Goal: Transaction & Acquisition: Purchase product/service

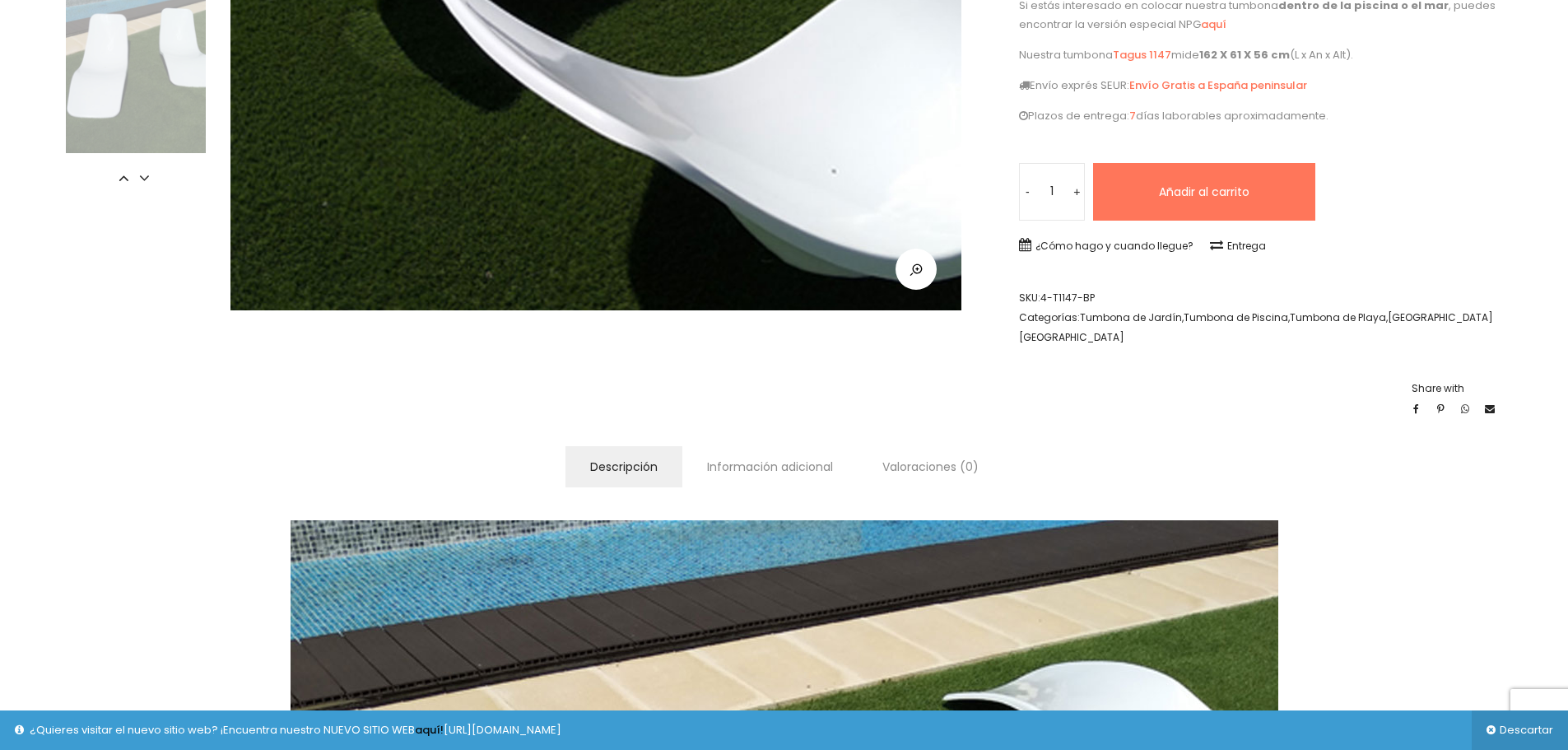
scroll to position [577, 0]
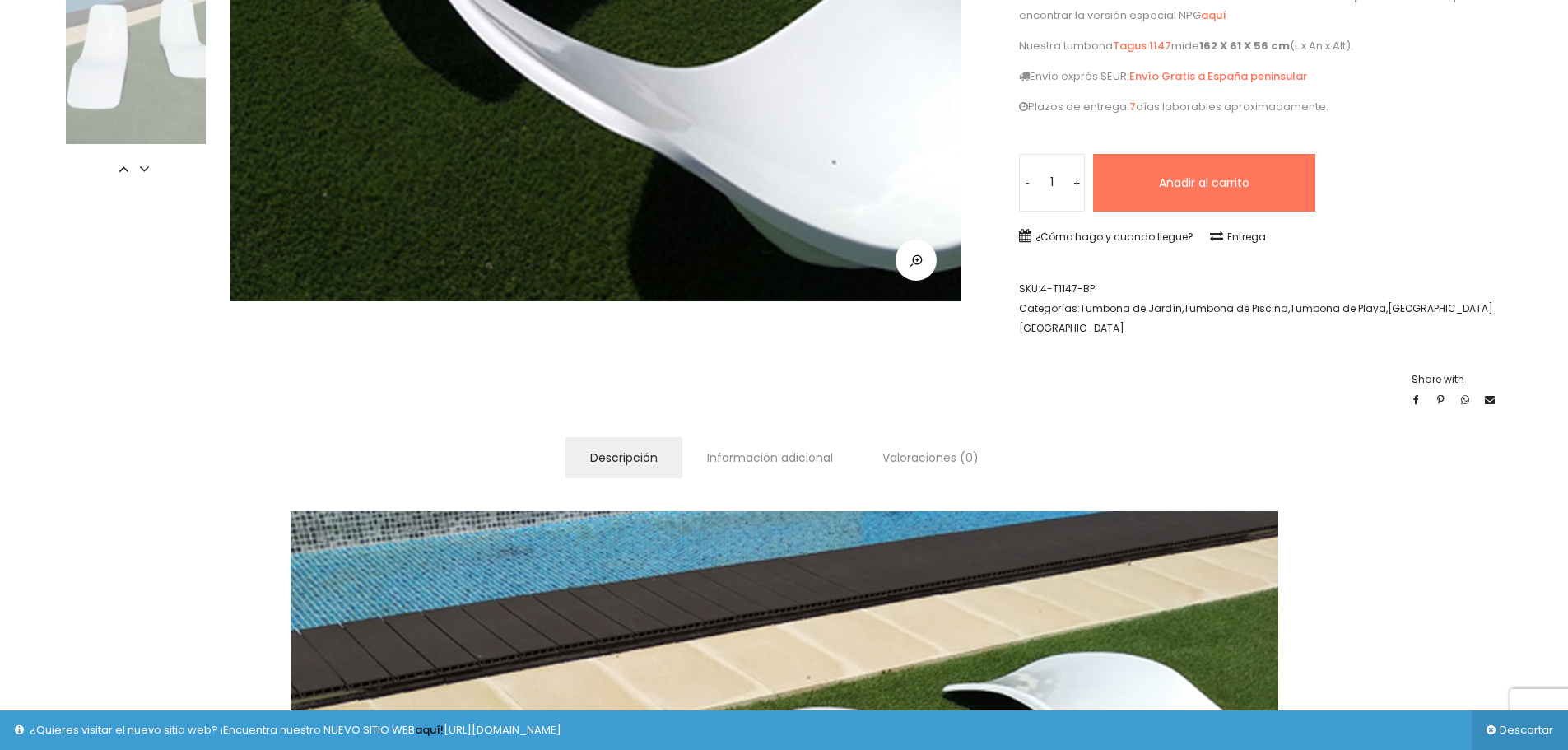
click at [1064, 156] on input "1" at bounding box center [1052, 183] width 66 height 58
type input "20"
click at [1127, 161] on button "Añadir al carrito" at bounding box center [1204, 183] width 222 height 58
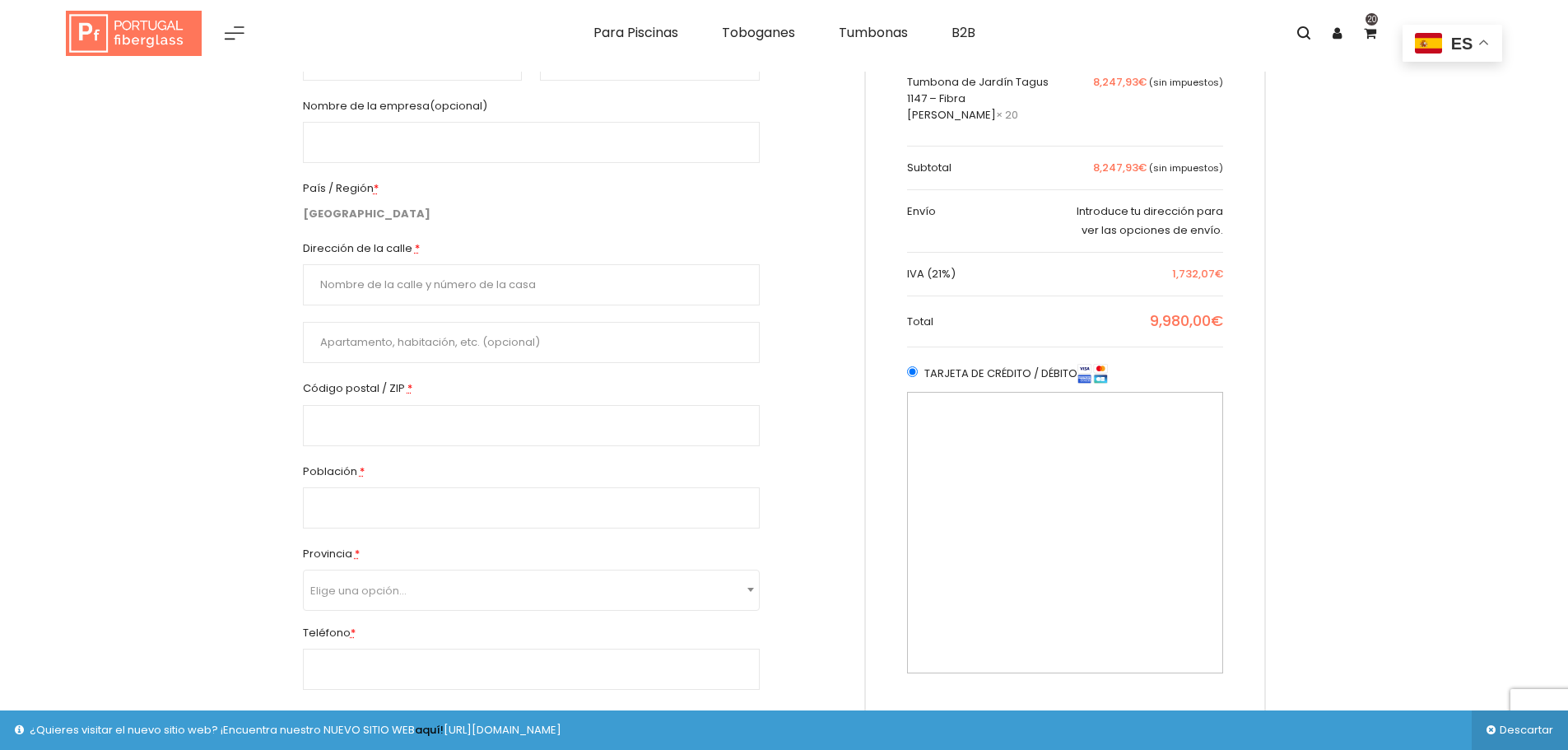
scroll to position [247, 0]
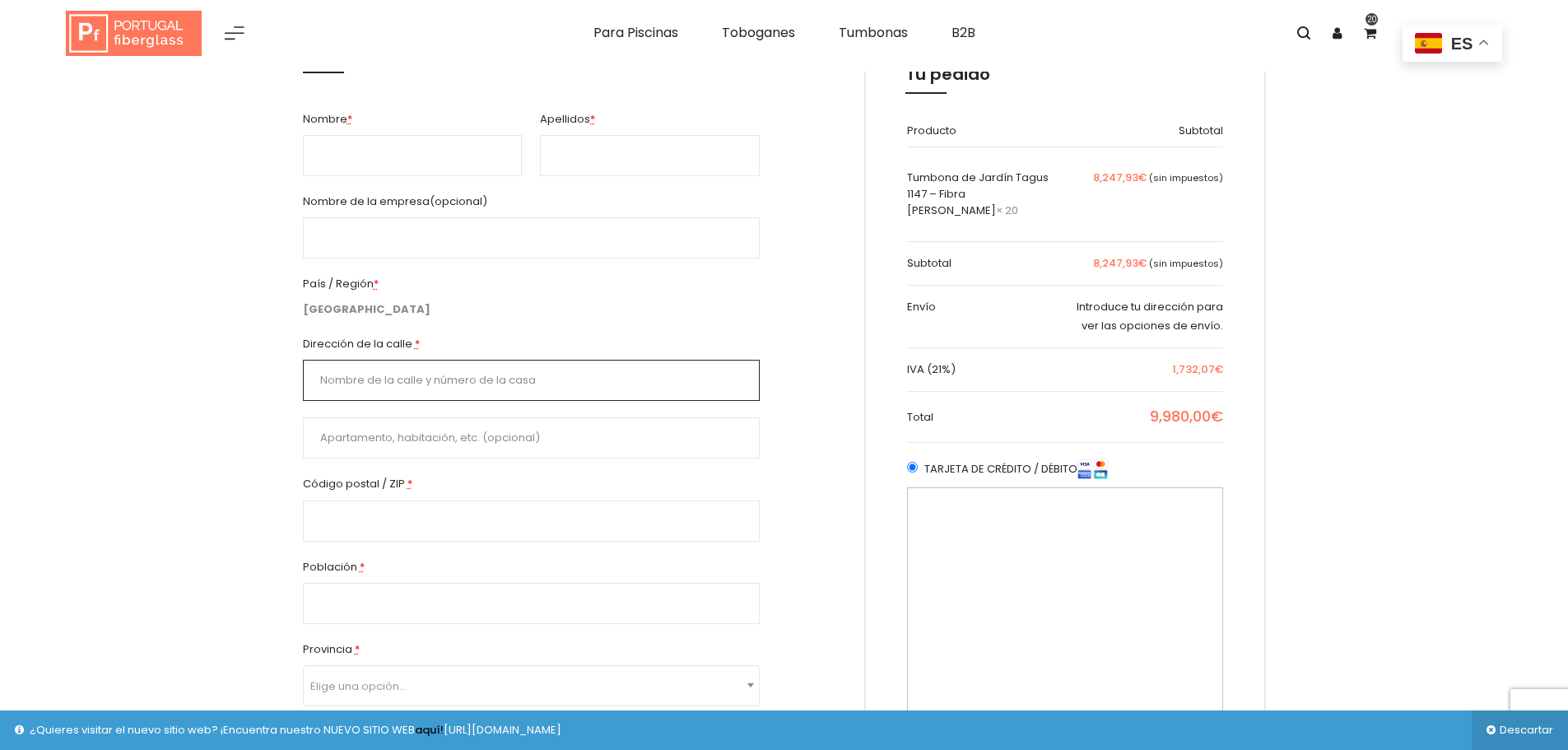
click at [370, 369] on input "Dirección de la calle *" at bounding box center [531, 381] width 457 height 41
click at [420, 385] on input "Dirección de la calle *" at bounding box center [531, 381] width 457 height 41
paste input "Via Pietro Giordani ,29 CAP e Città: 29010 San Nicolò a Trebbia,"
type input "Via Pietro Giordani ,29 CAP e Città: 29010 San Nicolò a Trebbia,"
click at [352, 523] on input "Código postal / ZIP *" at bounding box center [531, 522] width 457 height 41
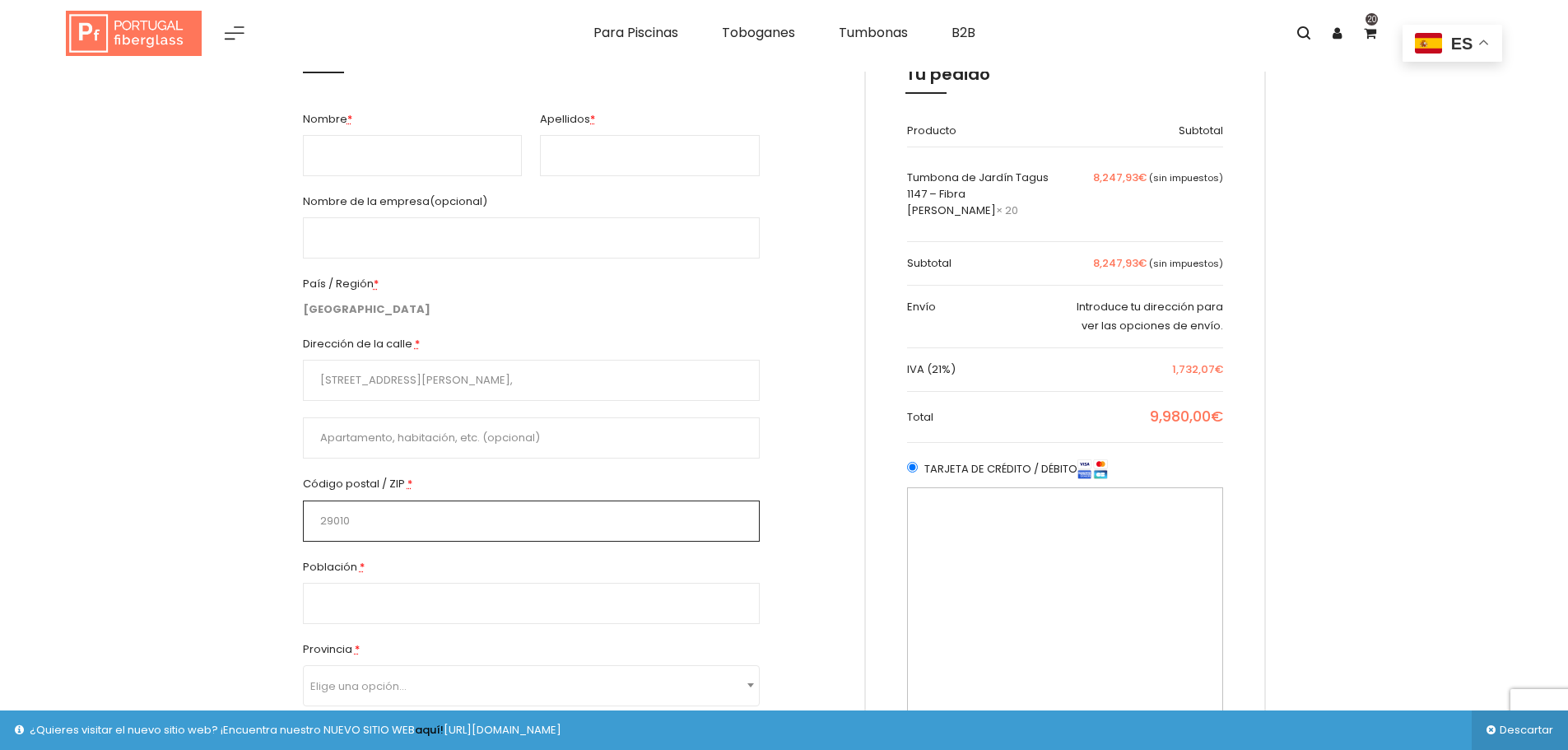
type input "29010"
click at [330, 316] on strong "España" at bounding box center [367, 309] width 127 height 15
click at [378, 283] on abbr "*" at bounding box center [376, 283] width 5 height 15
click at [330, 313] on strong "España" at bounding box center [367, 309] width 127 height 15
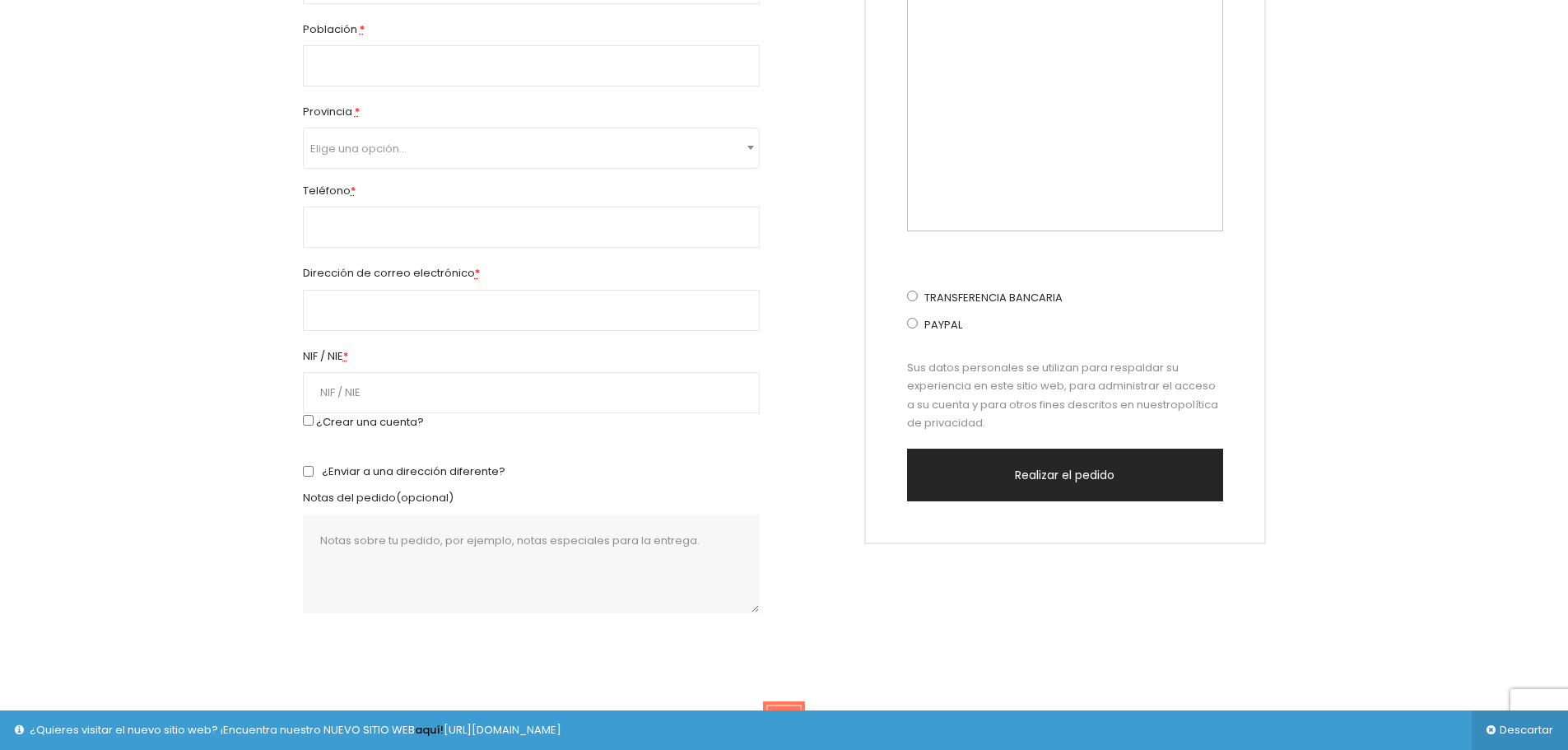
scroll to position [1104, 0]
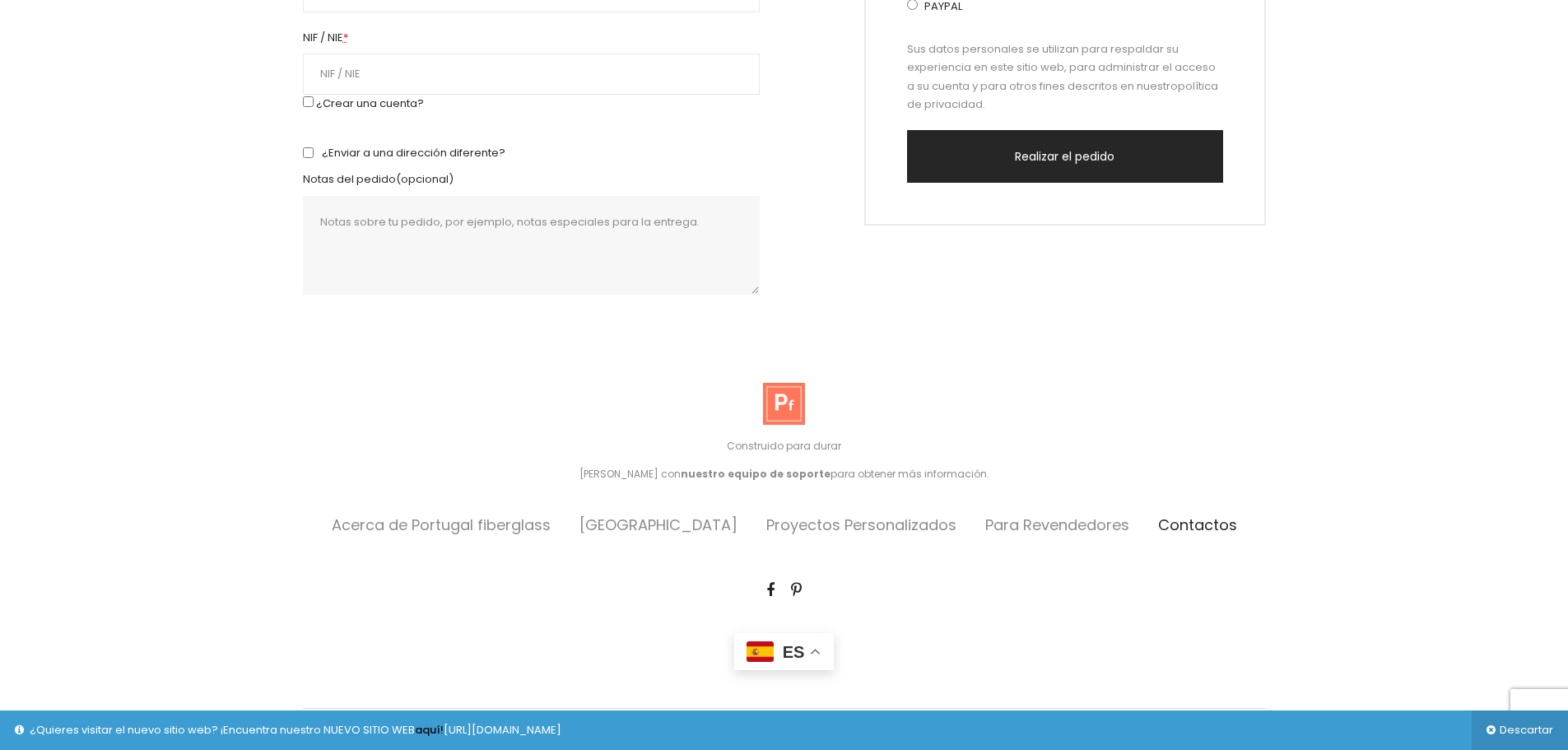
click at [1190, 532] on link "Contactos" at bounding box center [1198, 525] width 79 height 21
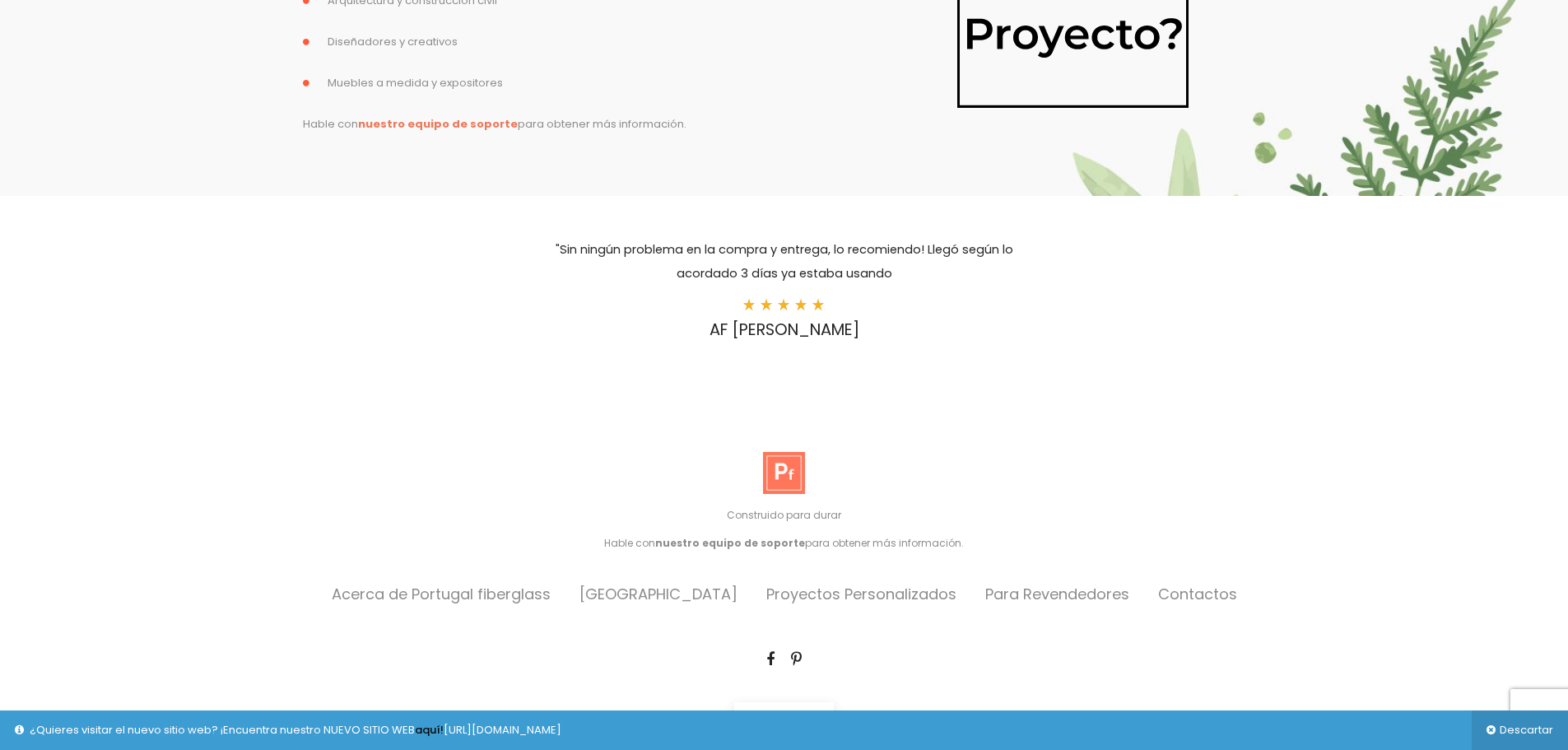
scroll to position [1918, 0]
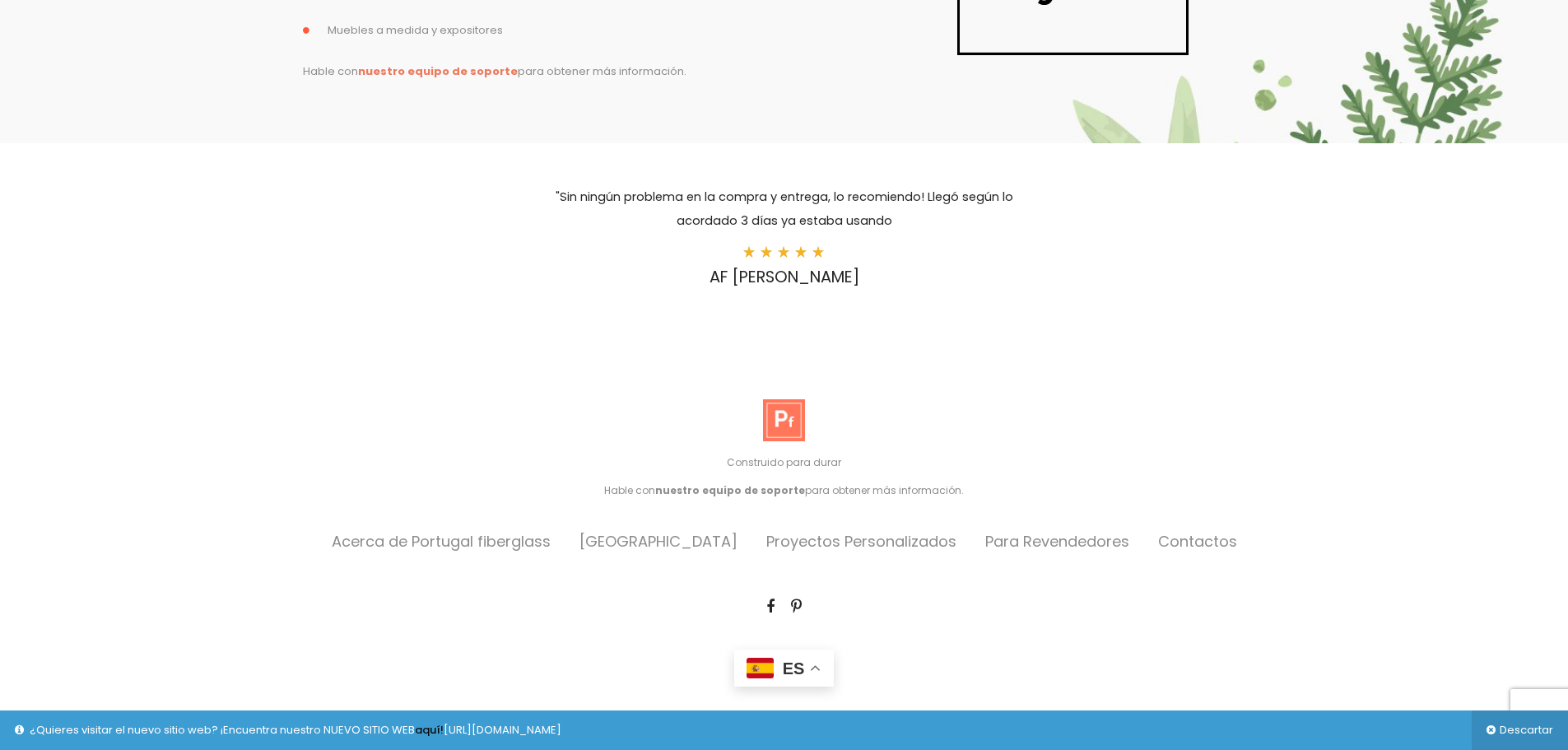
click at [812, 659] on span at bounding box center [815, 668] width 12 height 20
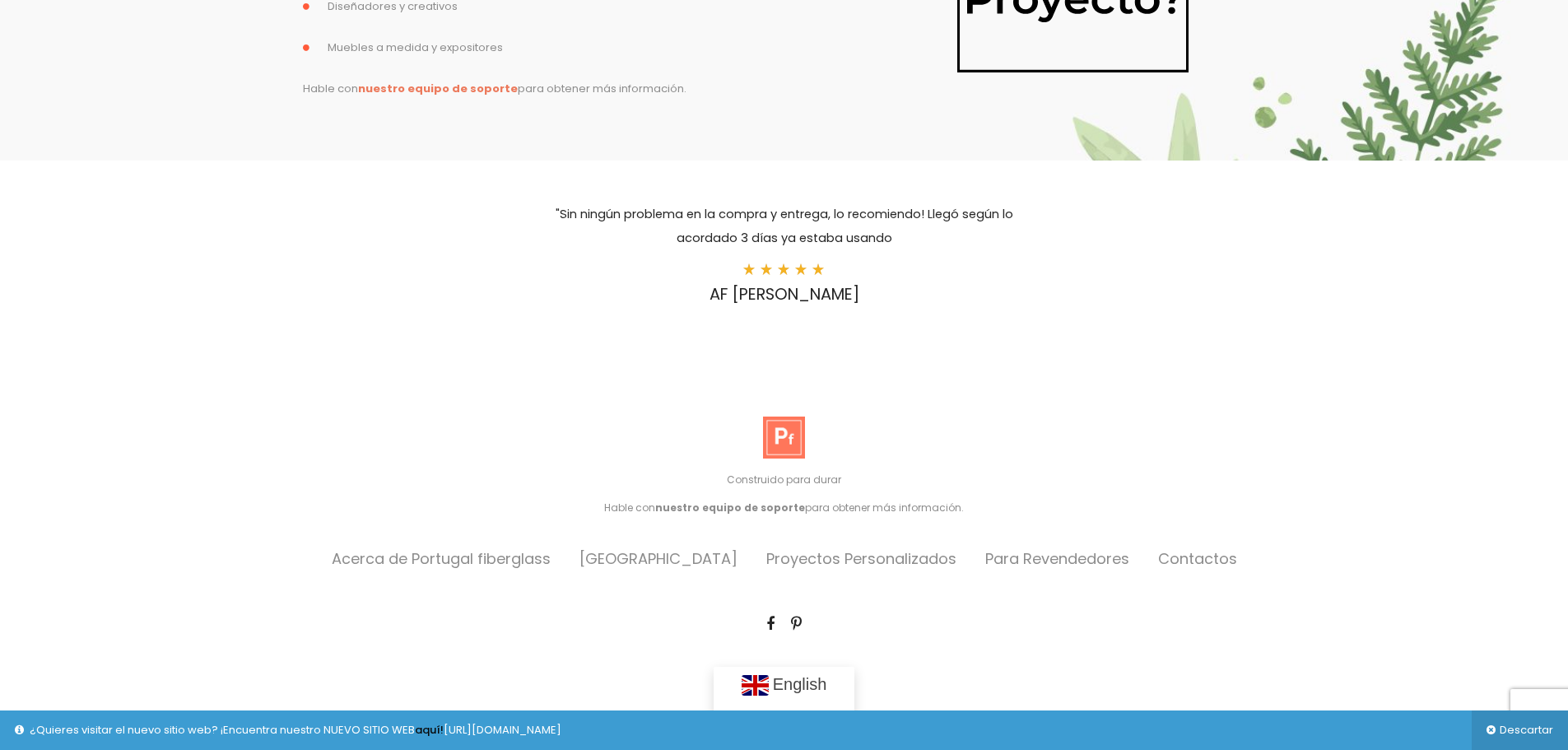
scroll to position [2065, 0]
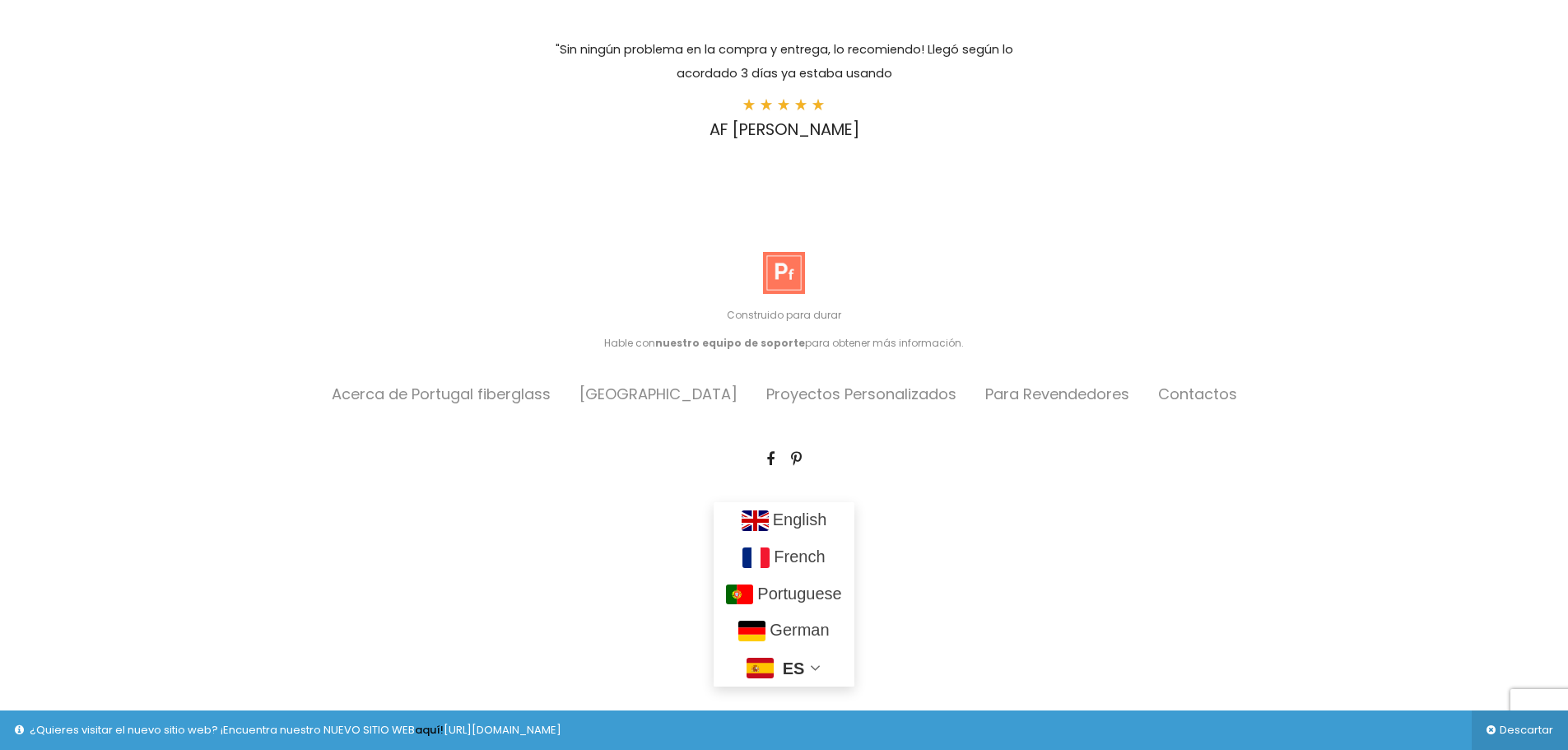
click at [559, 573] on div "Spanish English French Portuguese German es" at bounding box center [784, 598] width 963 height 193
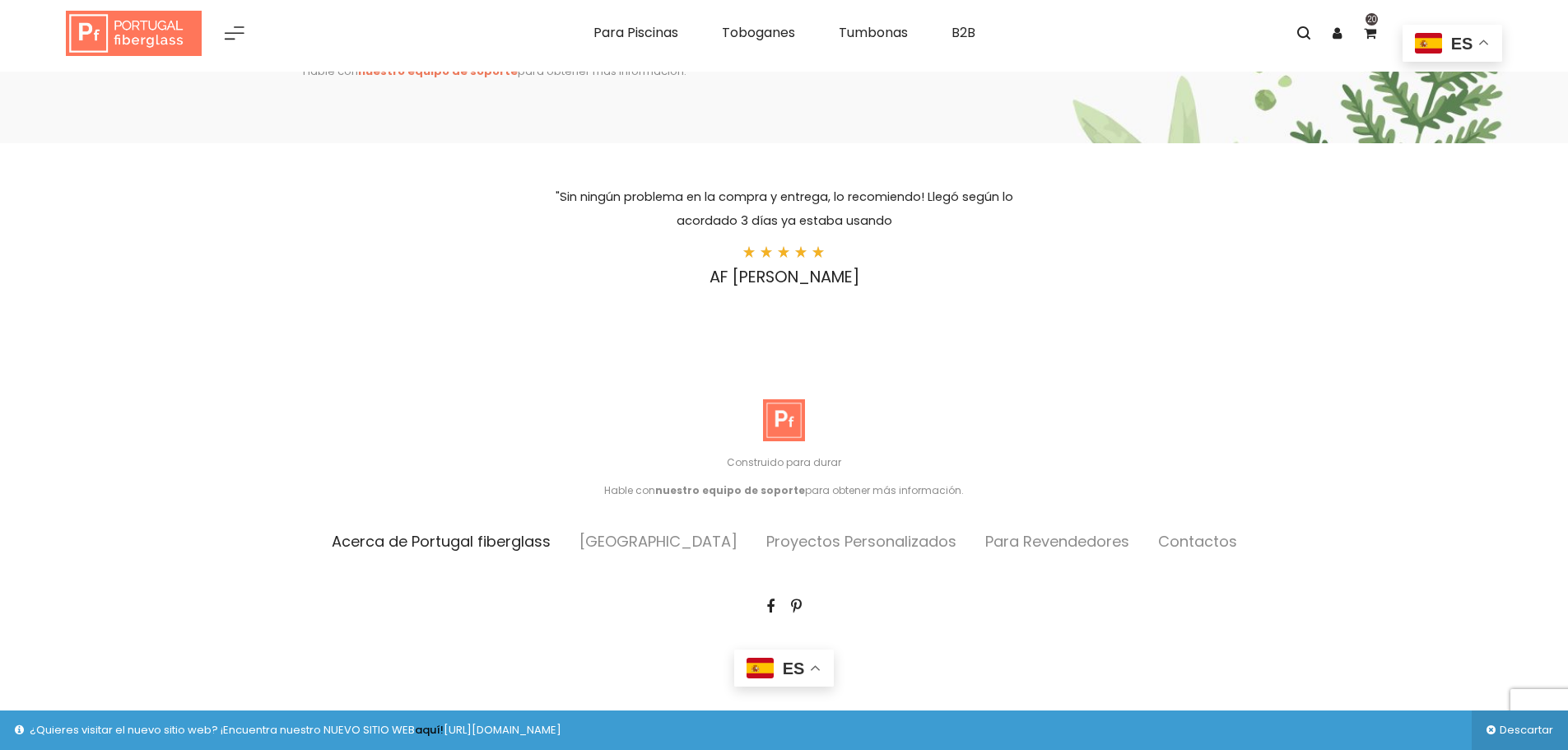
click at [456, 531] on link "Acerca de Portugal fiberglass" at bounding box center [441, 542] width 219 height 21
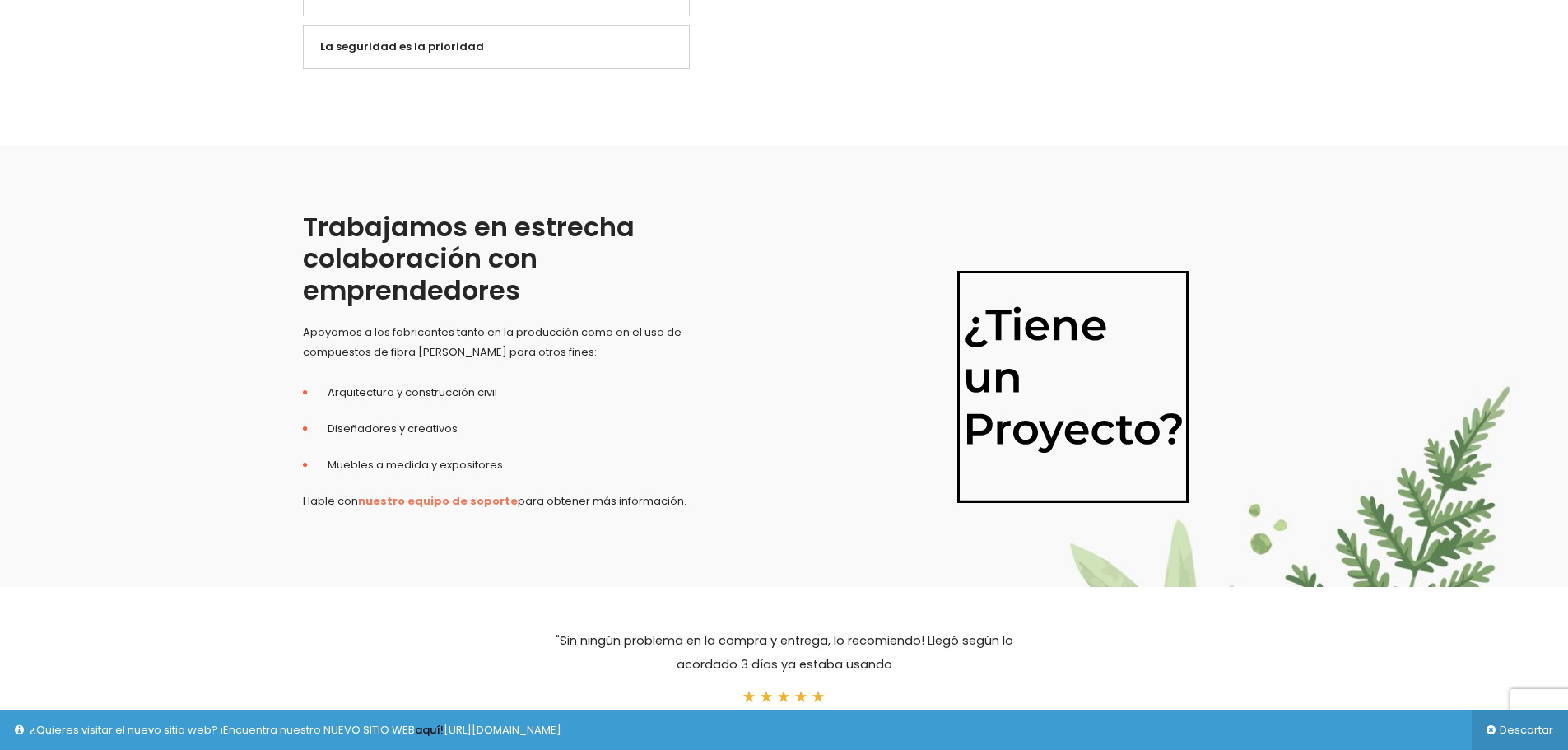
scroll to position [906, 0]
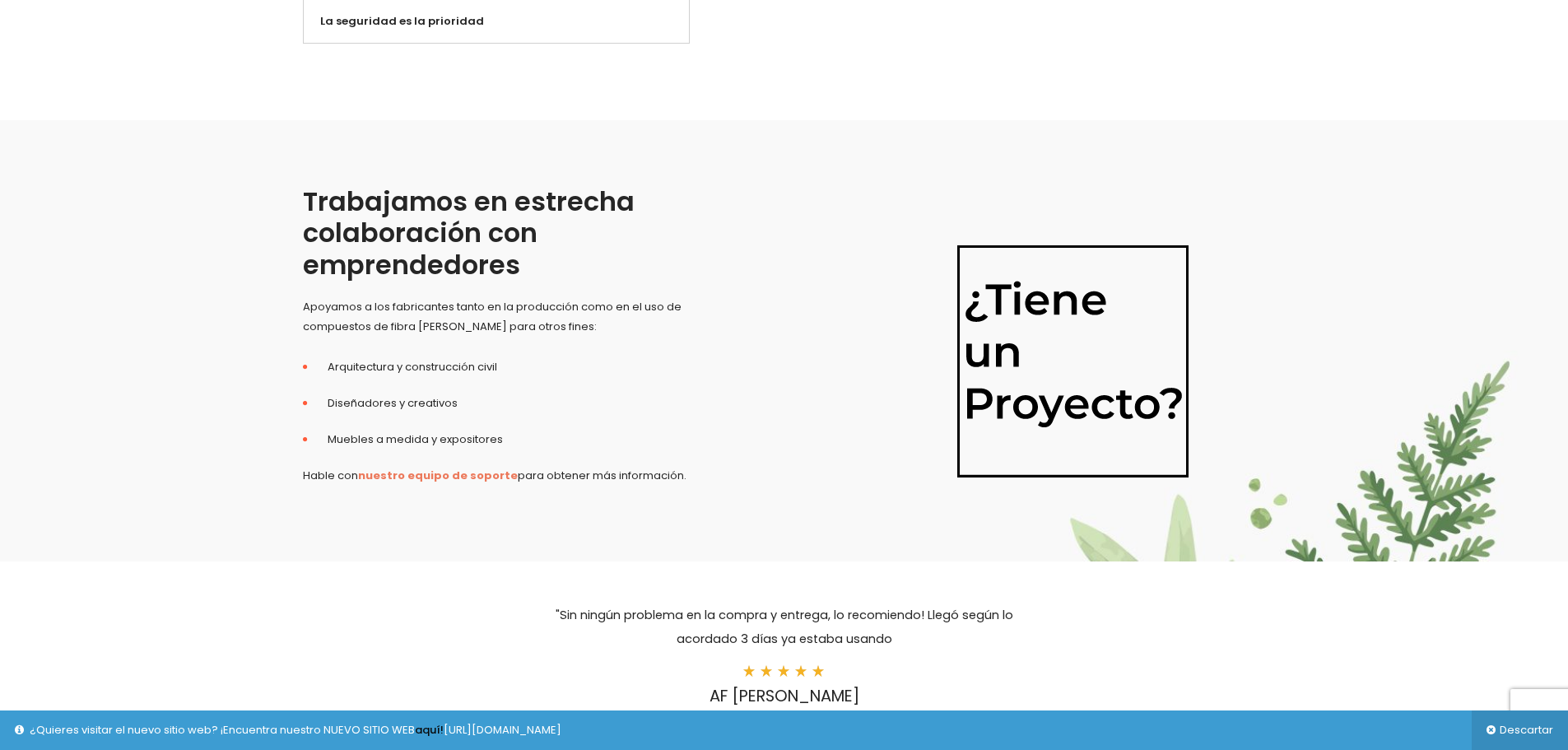
click at [1096, 374] on img at bounding box center [1072, 360] width 247 height 247
click at [478, 468] on link "nuestro equipo de soporte" at bounding box center [438, 475] width 160 height 15
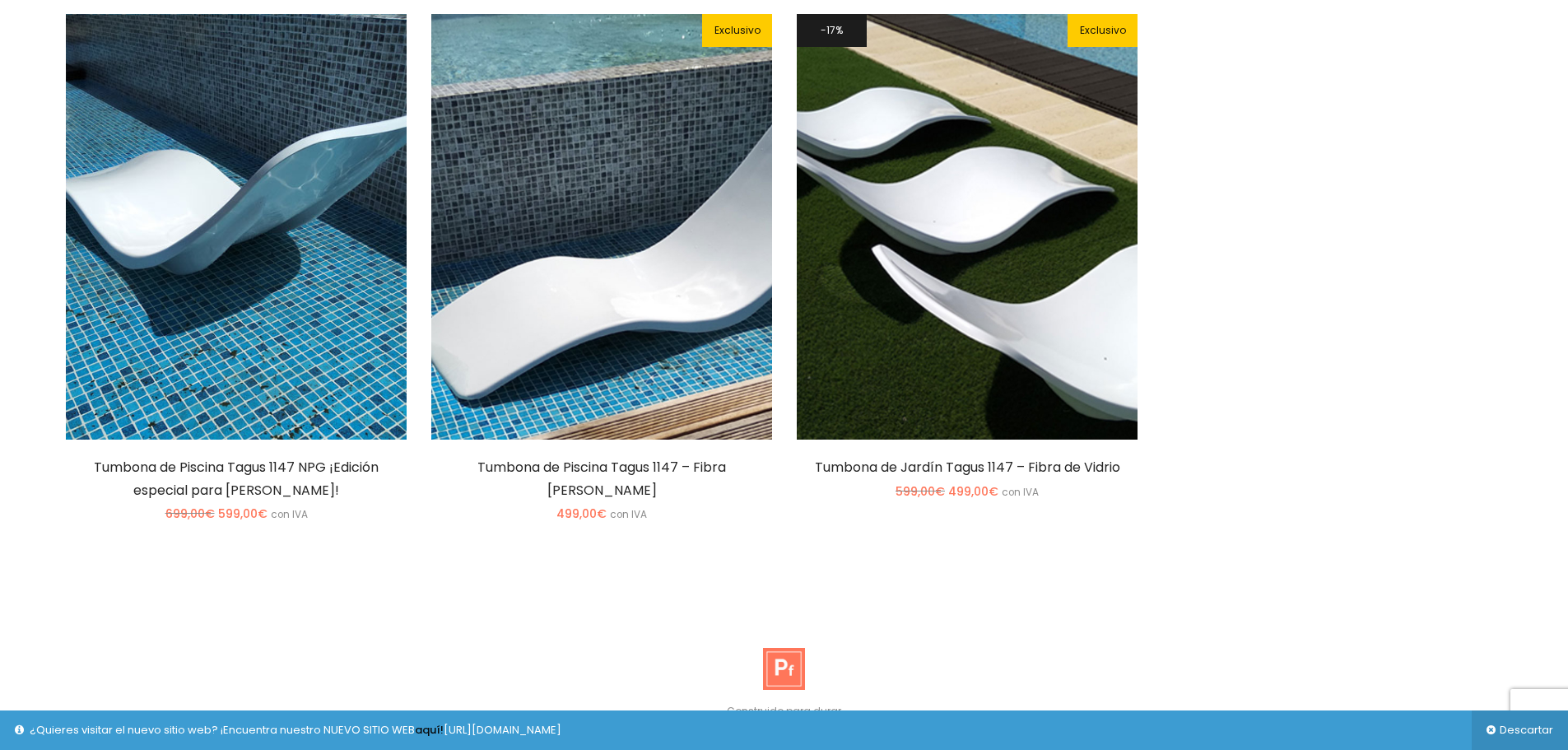
scroll to position [4860, 0]
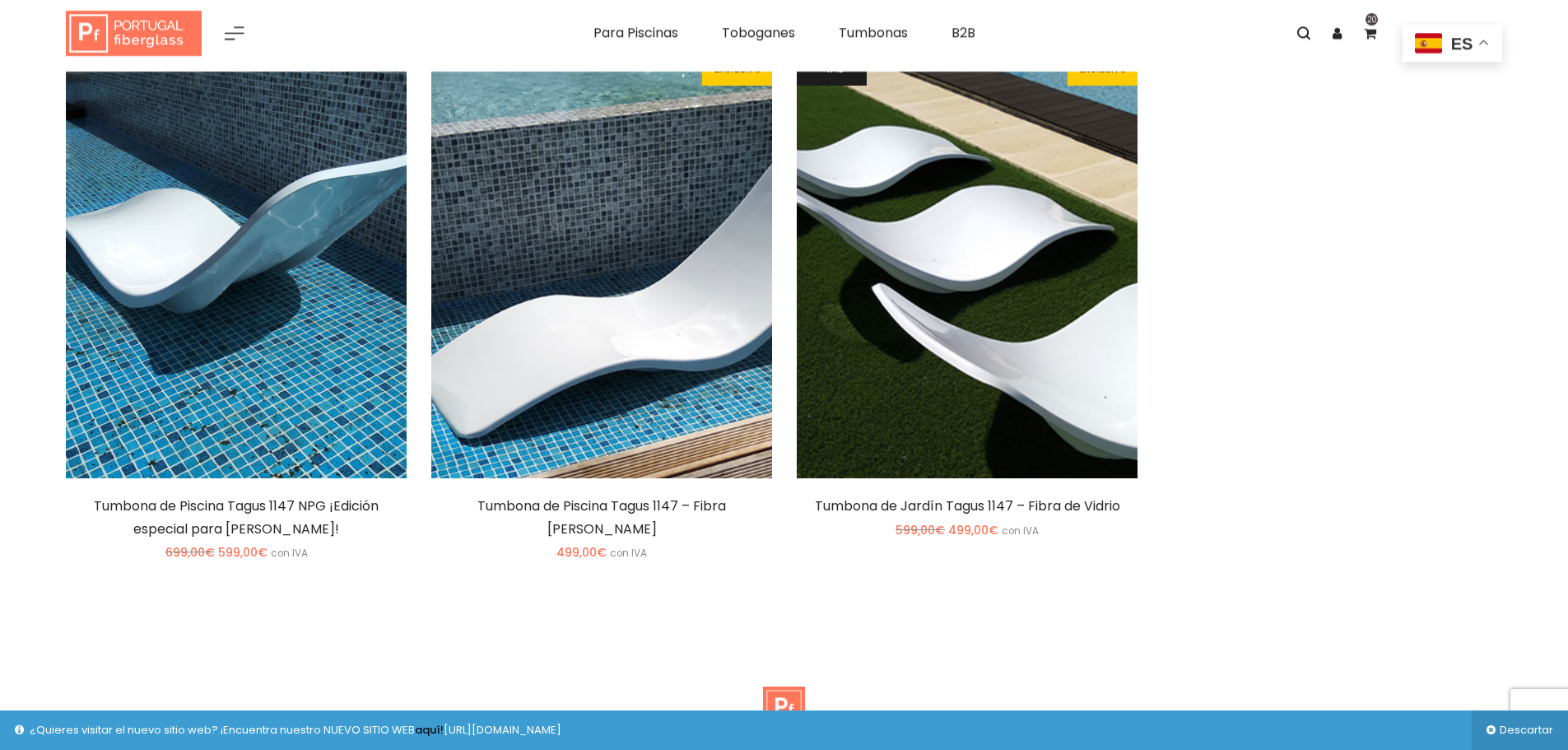
click at [145, 291] on div at bounding box center [237, 265] width 341 height 426
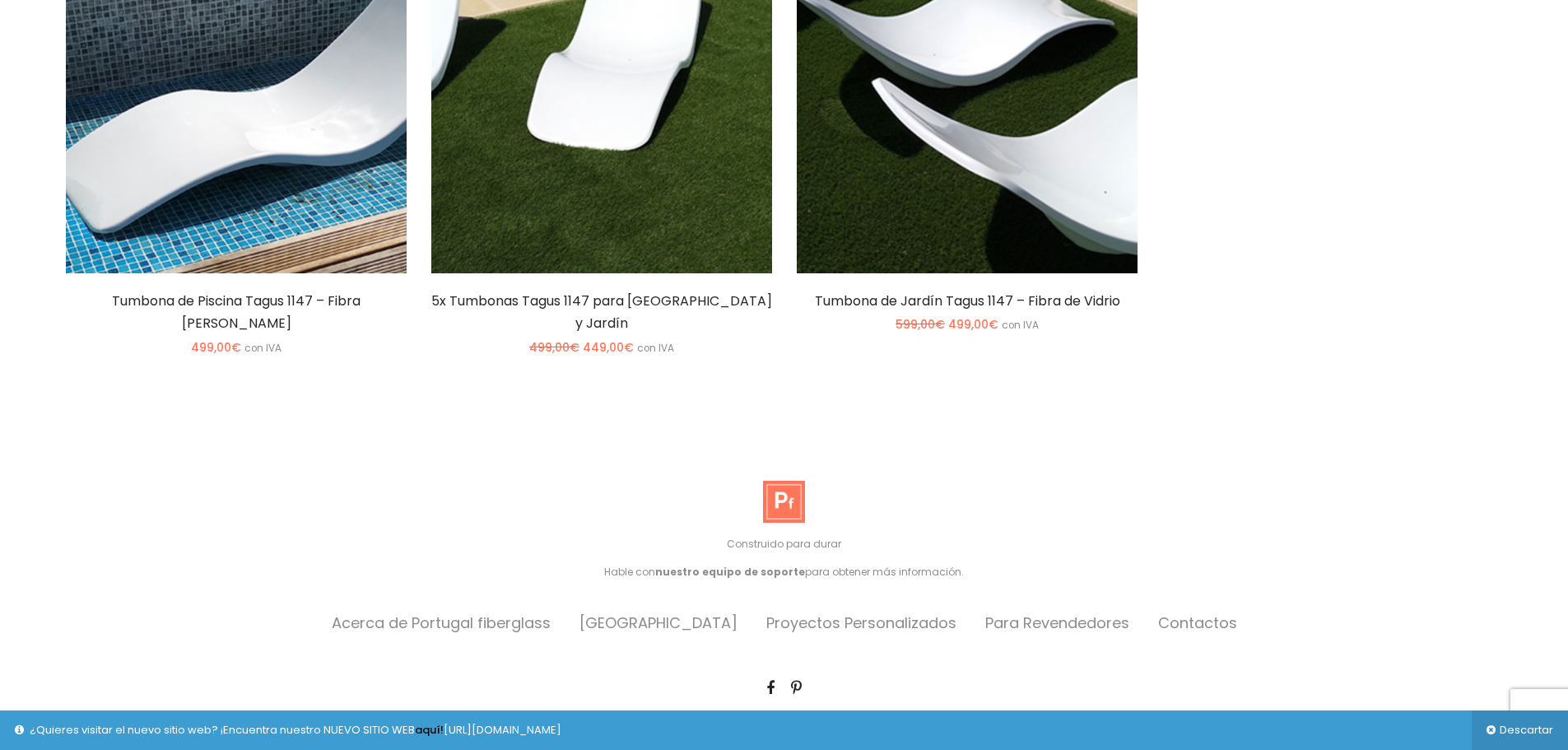
scroll to position [5096, 0]
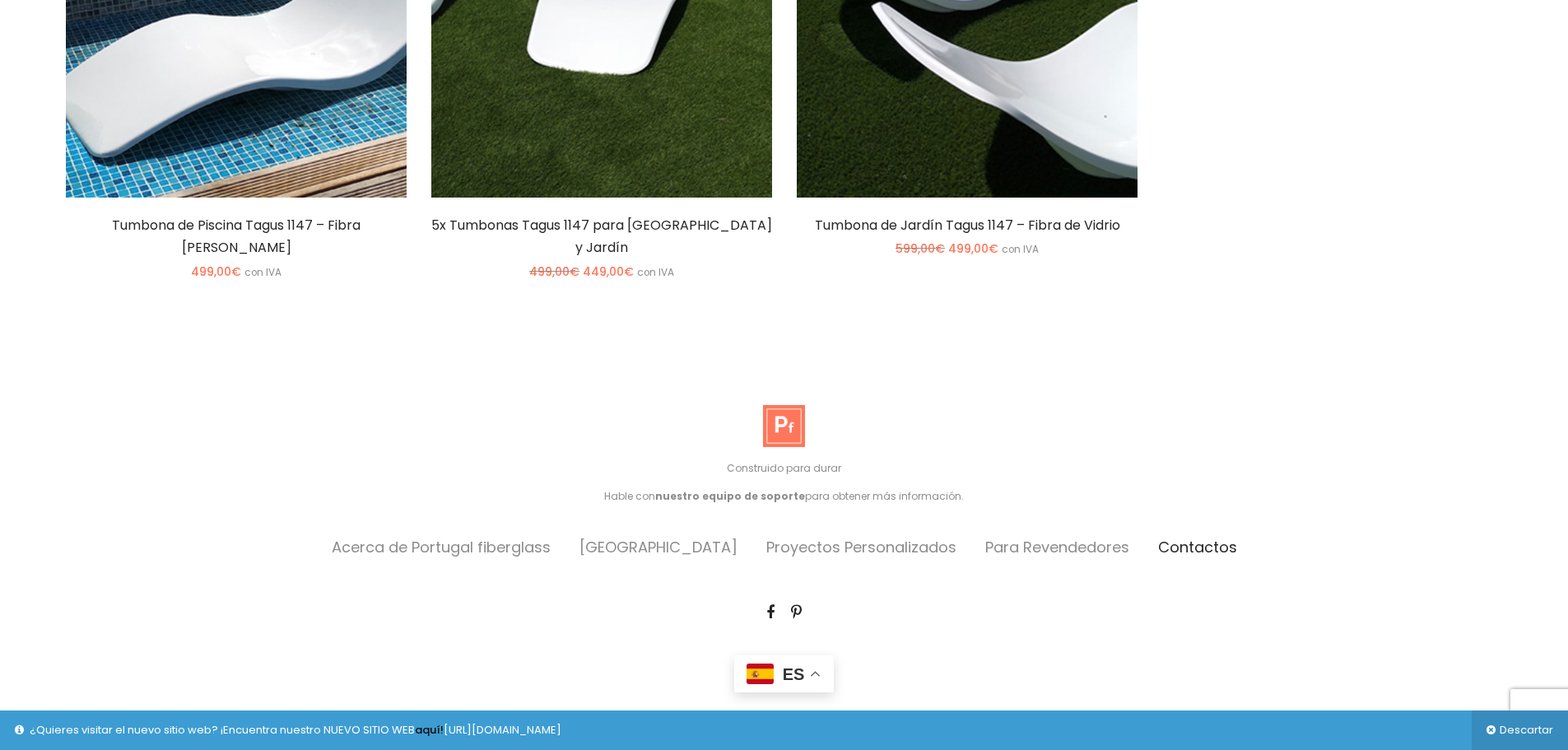
click at [1182, 537] on link "Contactos" at bounding box center [1198, 548] width 79 height 21
